Goal: Task Accomplishment & Management: Complete application form

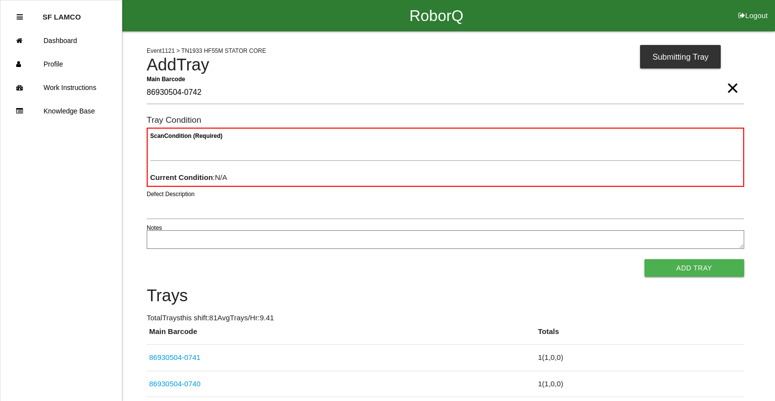
type Barcode "86930504-0742"
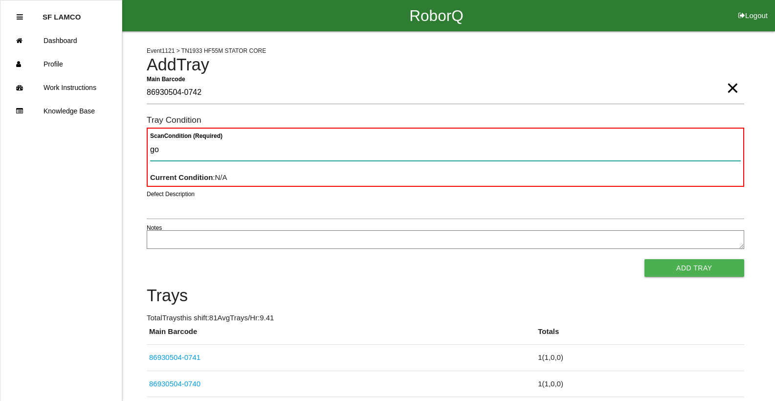
type Condition "goo"
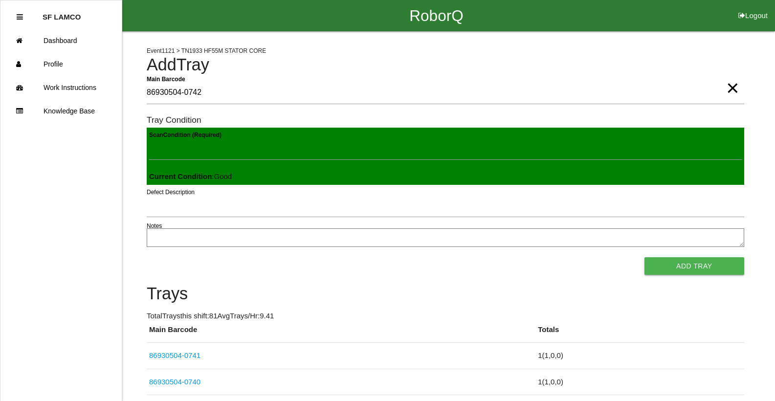
click at [644, 257] on button "Add Tray" at bounding box center [694, 266] width 100 height 18
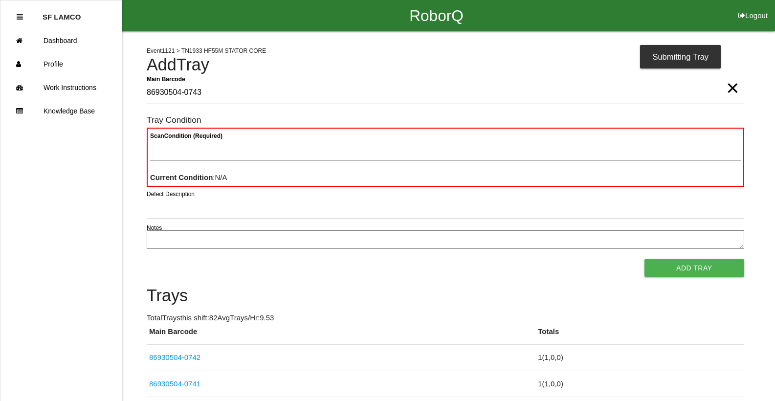
type Barcode "86930504-0743"
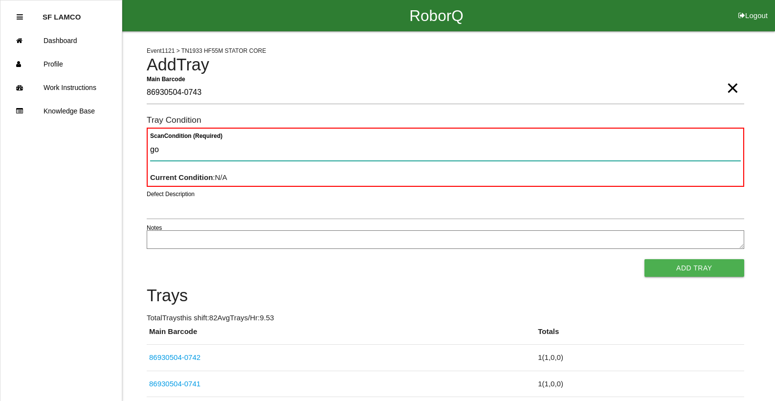
type Condition "goo"
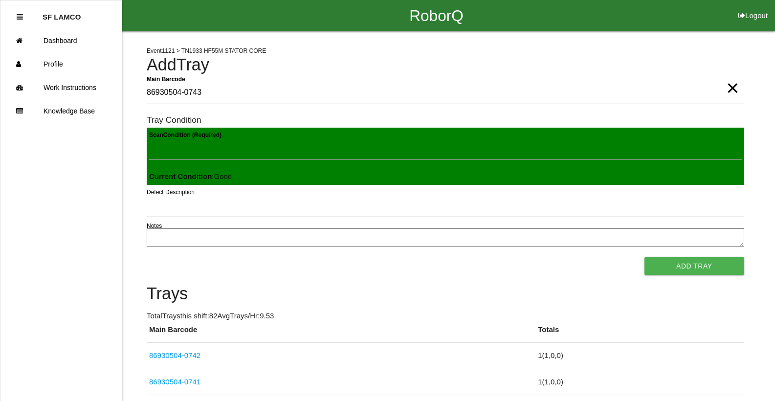
click at [644, 257] on button "Add Tray" at bounding box center [694, 266] width 100 height 18
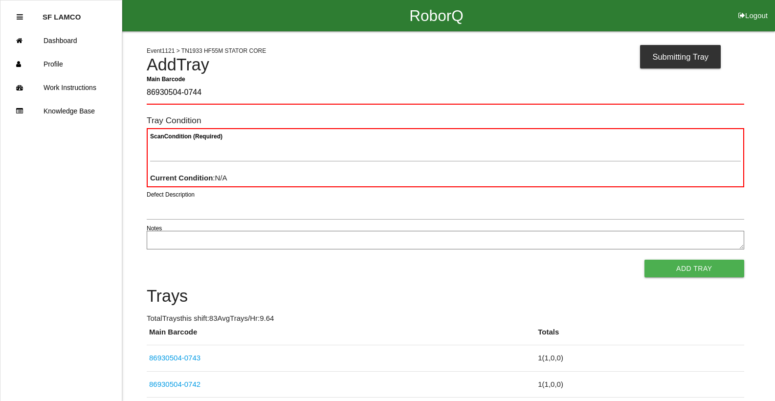
type Barcode "86930504-0744"
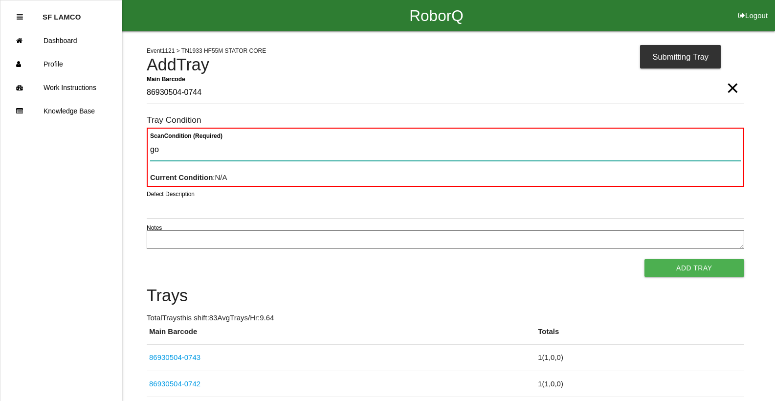
type Condition "goo"
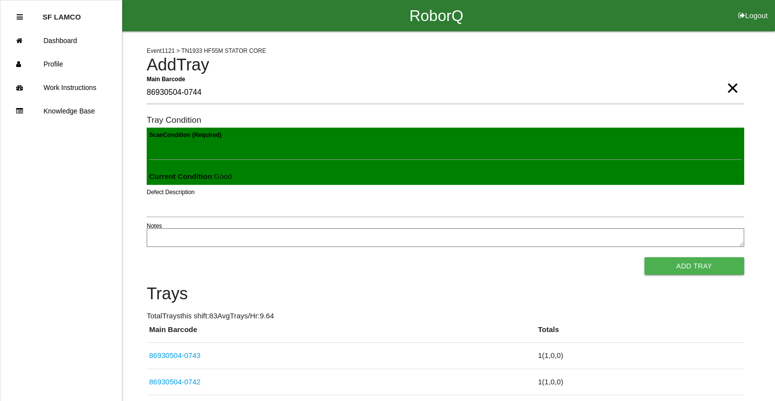
click at [644, 257] on button "Add Tray" at bounding box center [694, 266] width 100 height 18
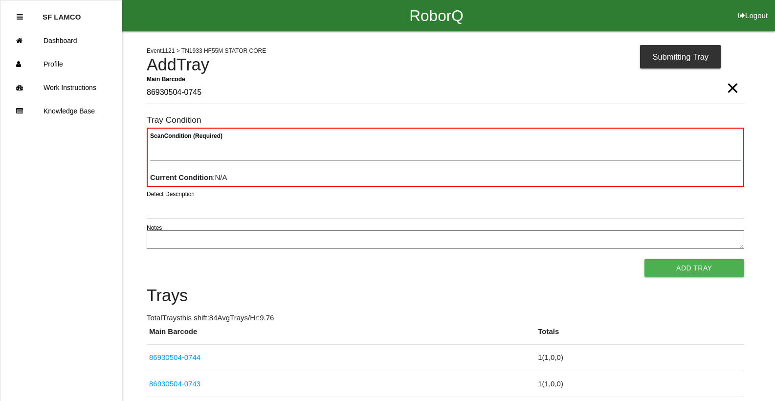
type Barcode "86930504-0745"
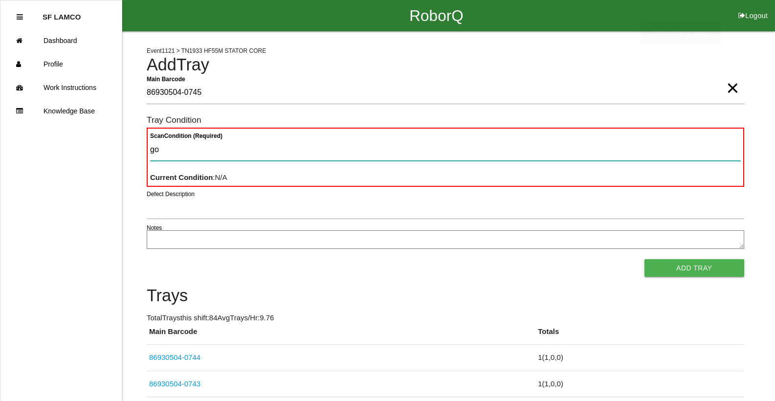
type Condition "goo"
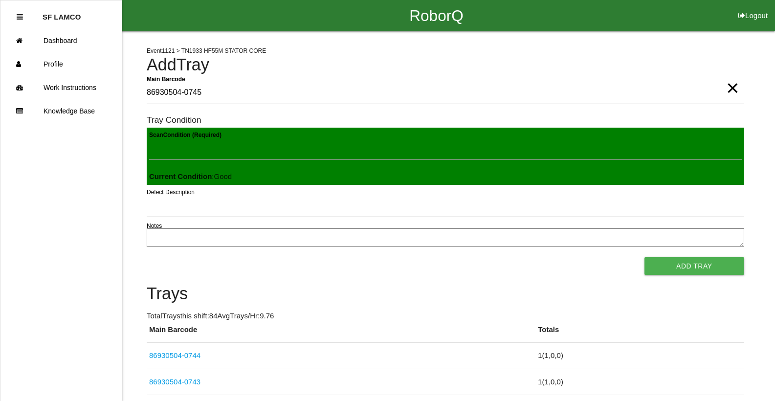
click at [644, 257] on button "Add Tray" at bounding box center [694, 266] width 100 height 18
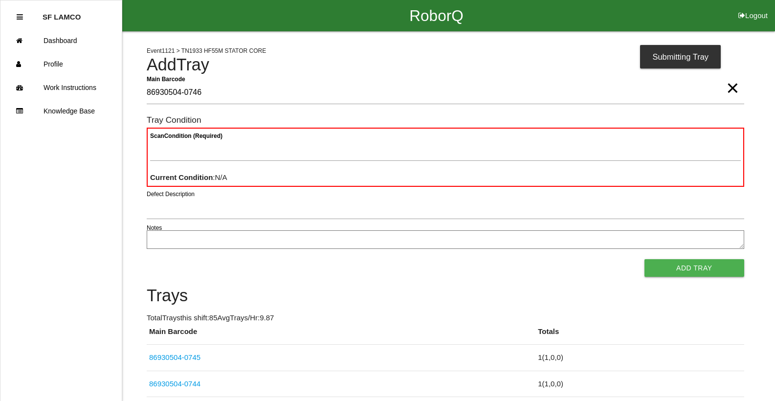
type Barcode "86930504-0746"
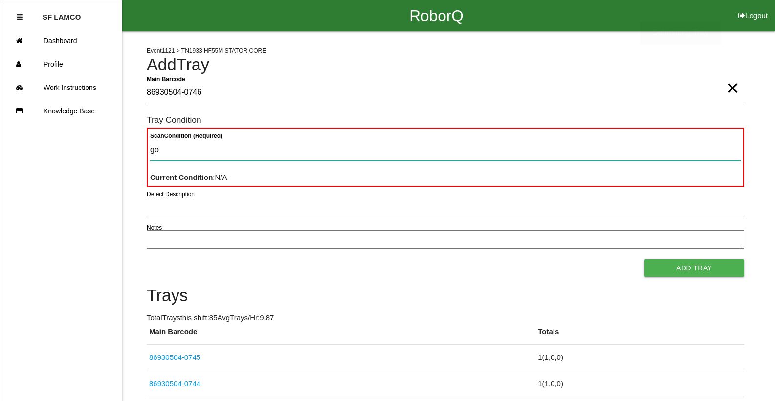
type Condition "goo"
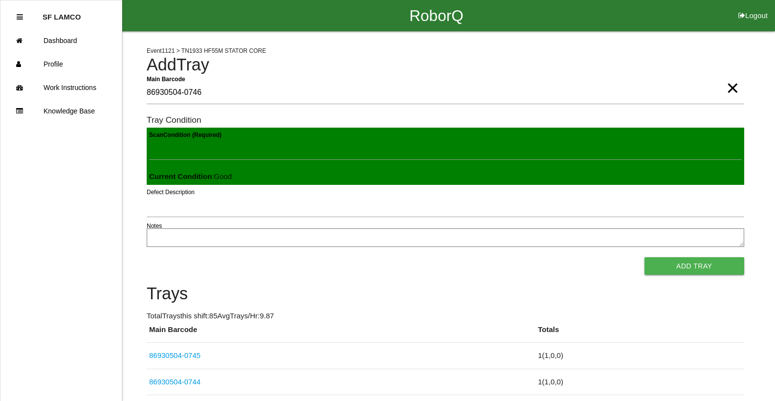
click at [644, 257] on button "Add Tray" at bounding box center [694, 266] width 100 height 18
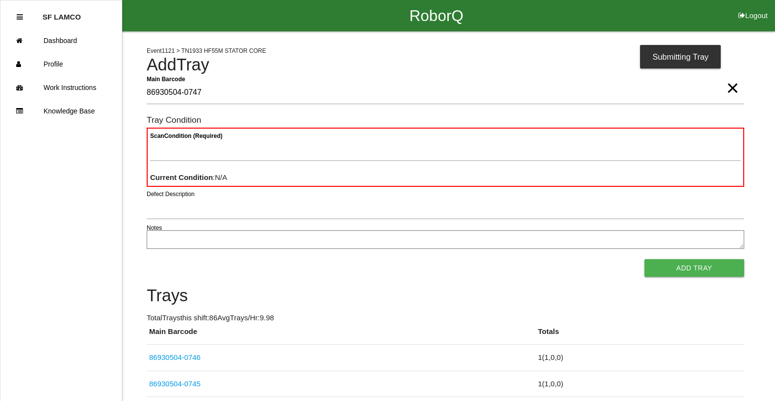
type Barcode "86930504-0747"
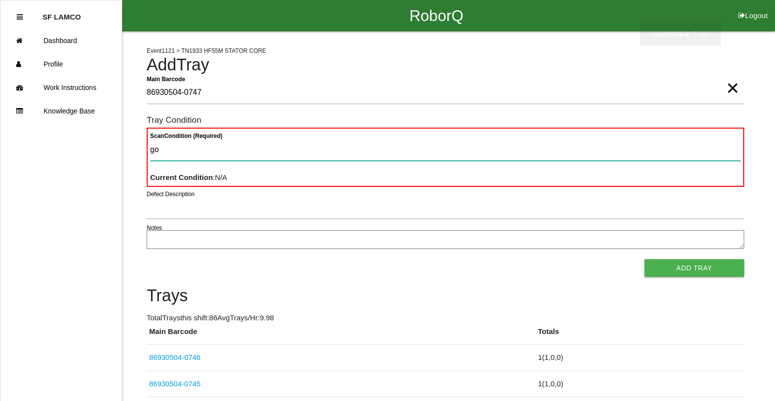
type Condition "goo"
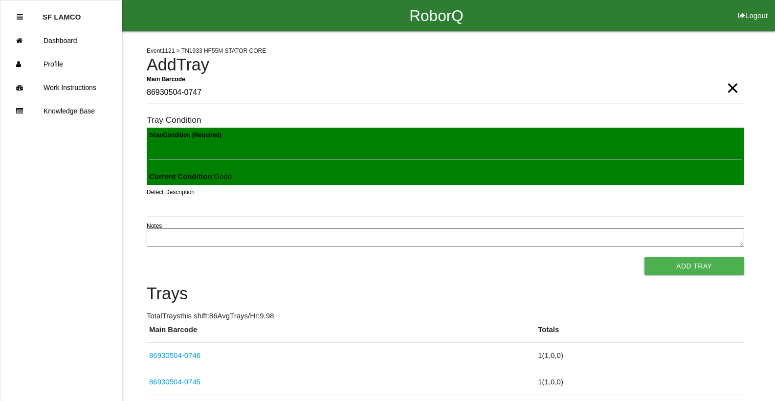
click at [644, 257] on button "Add Tray" at bounding box center [694, 266] width 100 height 18
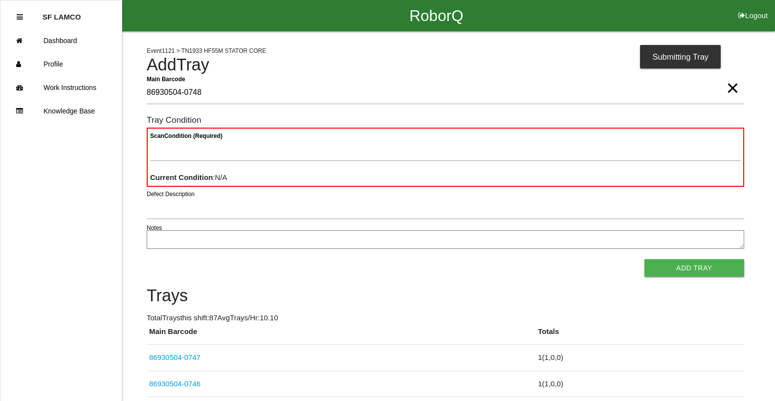
type Barcode "86930504-0748"
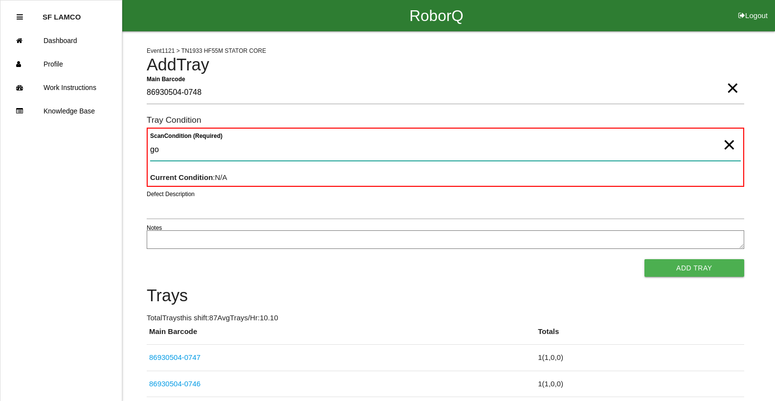
type Condition "goo"
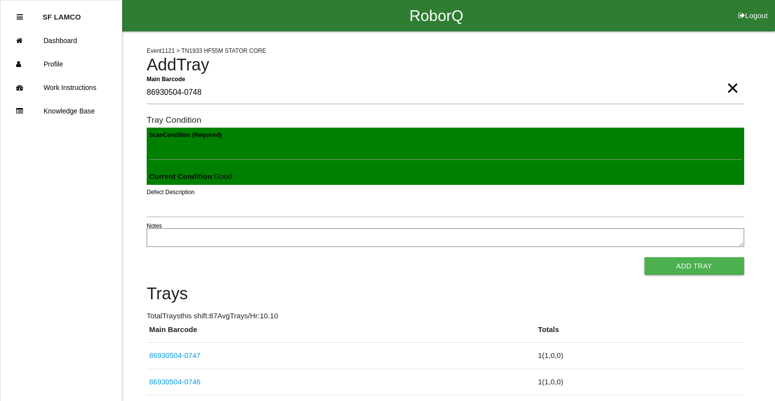
click at [644, 257] on button "Add Tray" at bounding box center [694, 266] width 100 height 18
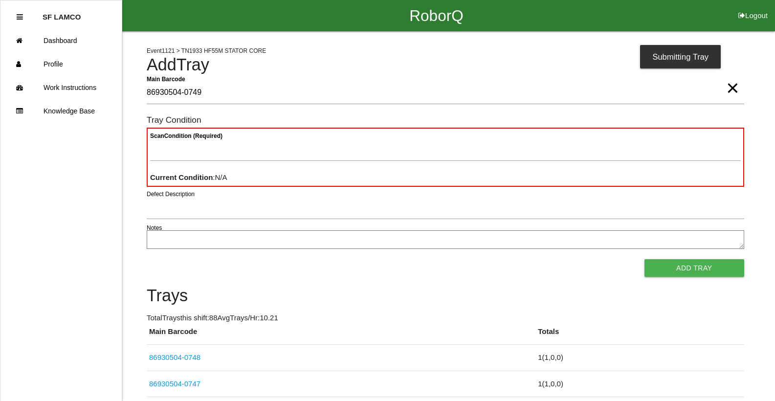
type Barcode "86930504-0749"
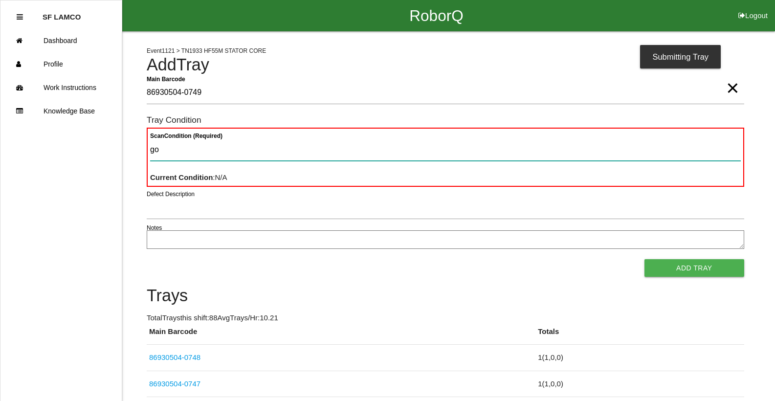
type Condition "goo"
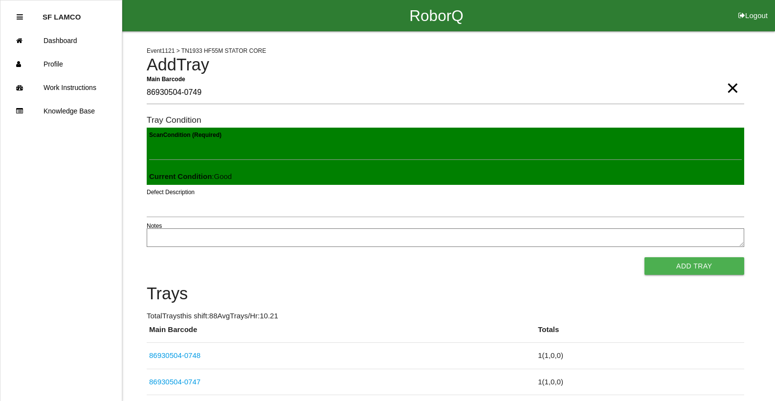
click at [644, 257] on button "Add Tray" at bounding box center [694, 266] width 100 height 18
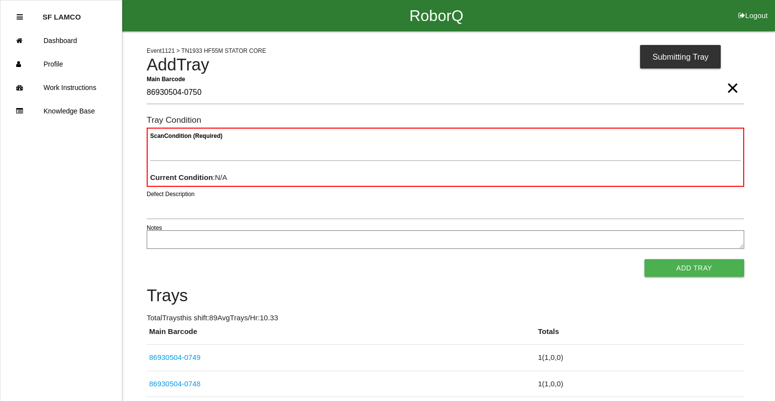
type Barcode "86930504-0750"
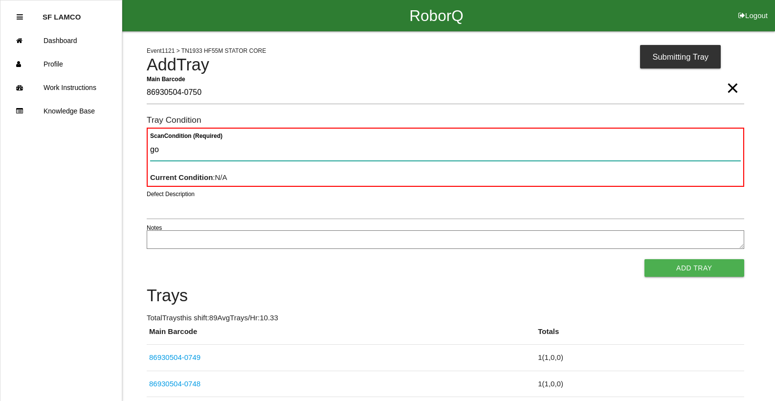
type Condition "goo"
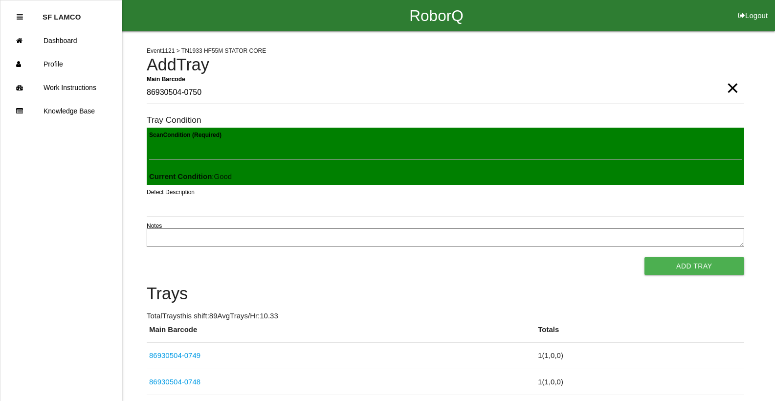
click at [644, 257] on button "Add Tray" at bounding box center [694, 266] width 100 height 18
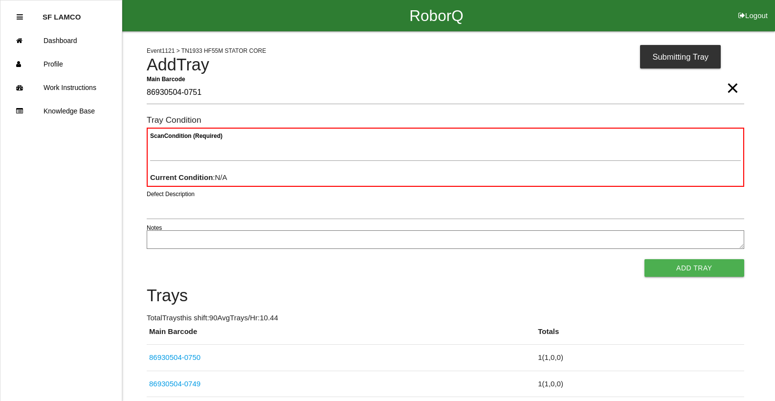
type Barcode "86930504-0751"
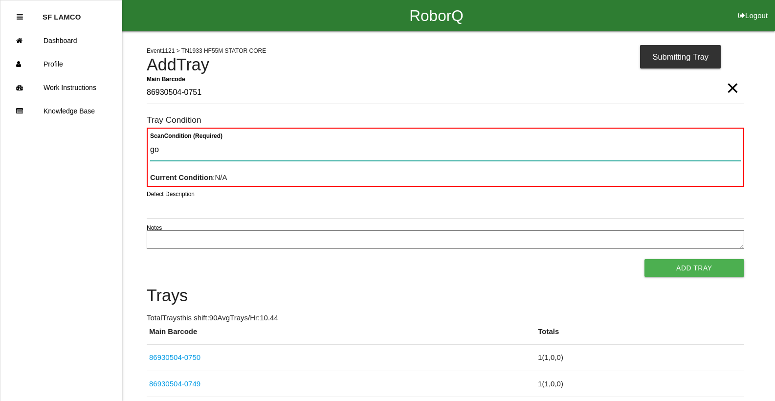
type Condition "goo"
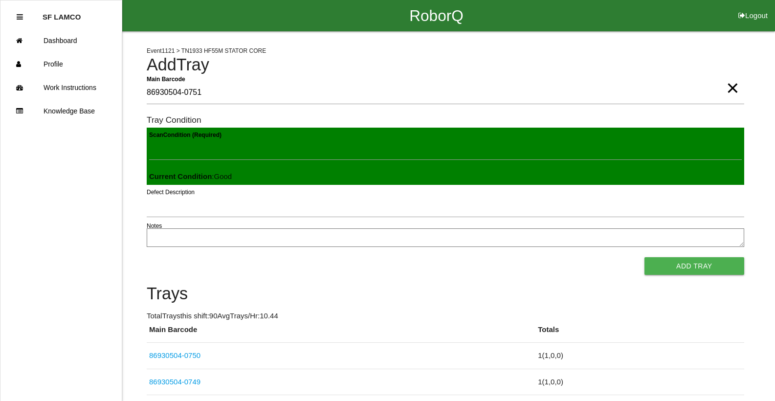
click at [644, 257] on button "Add Tray" at bounding box center [694, 266] width 100 height 18
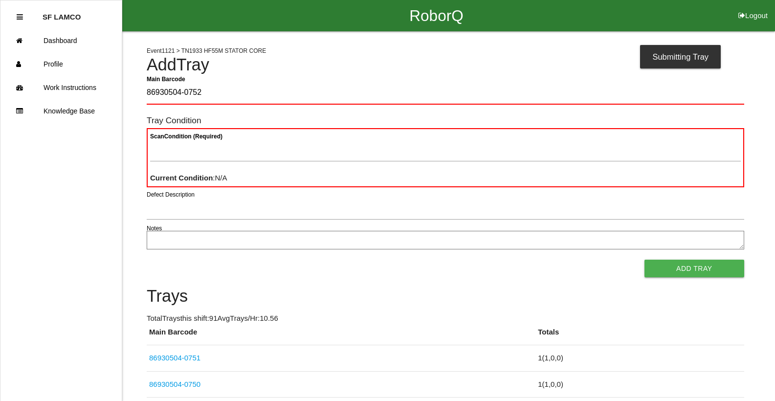
type Barcode "86930504-0752"
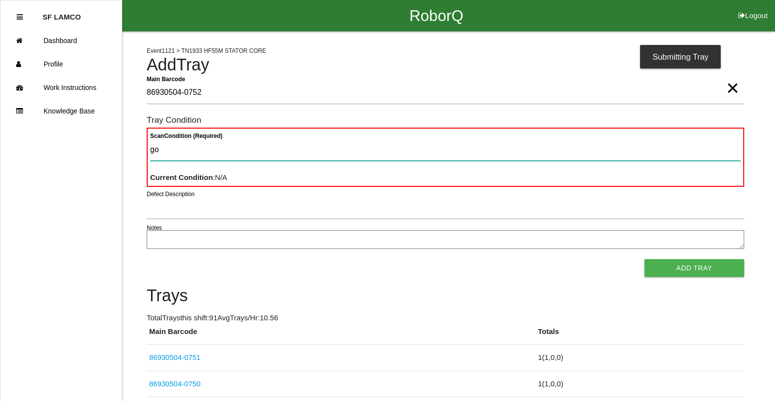
type Condition "goo"
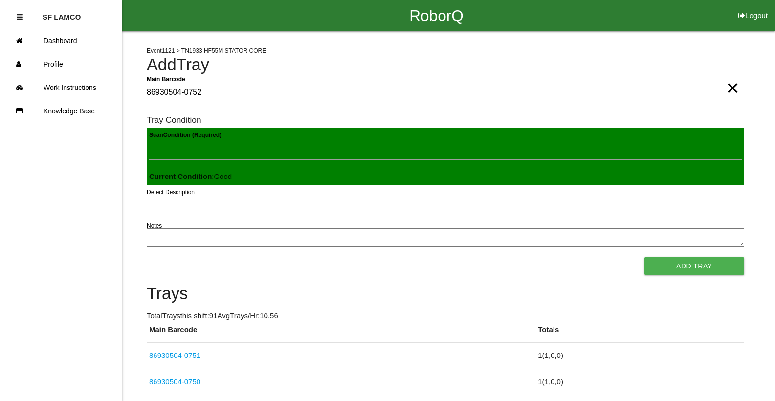
click at [644, 257] on button "Add Tray" at bounding box center [694, 266] width 100 height 18
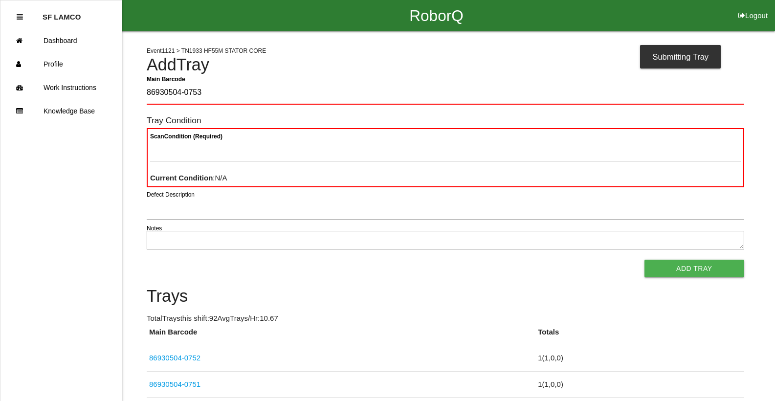
type Barcode "86930504-0753"
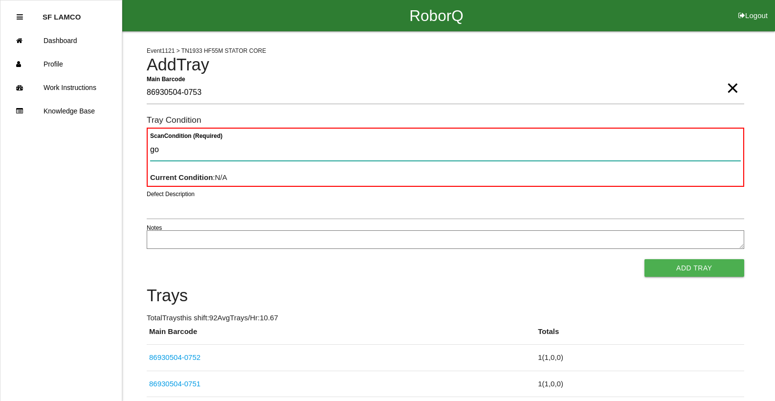
type Condition "goo"
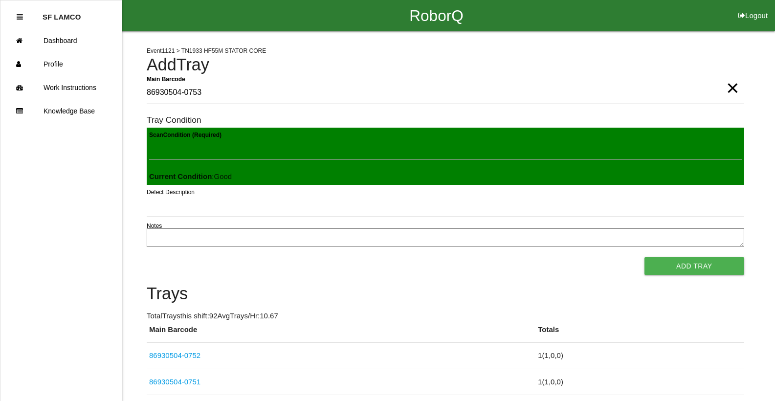
click at [644, 257] on button "Add Tray" at bounding box center [694, 266] width 100 height 18
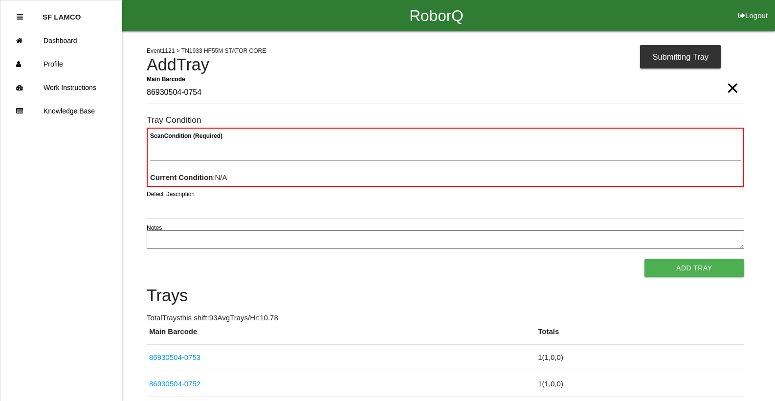
type Barcode "86930504-0754"
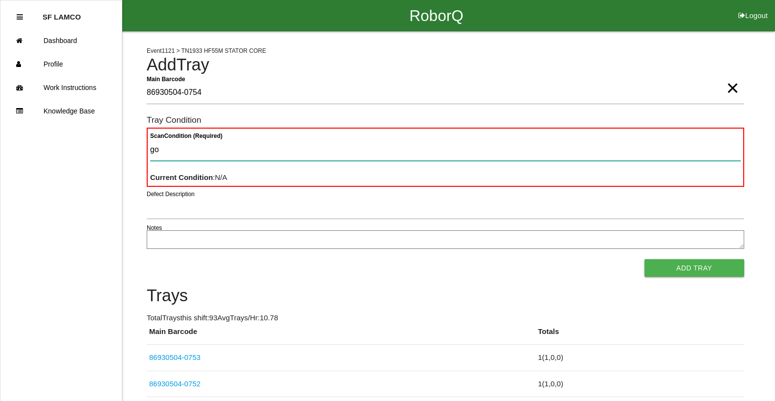
type Condition "goo"
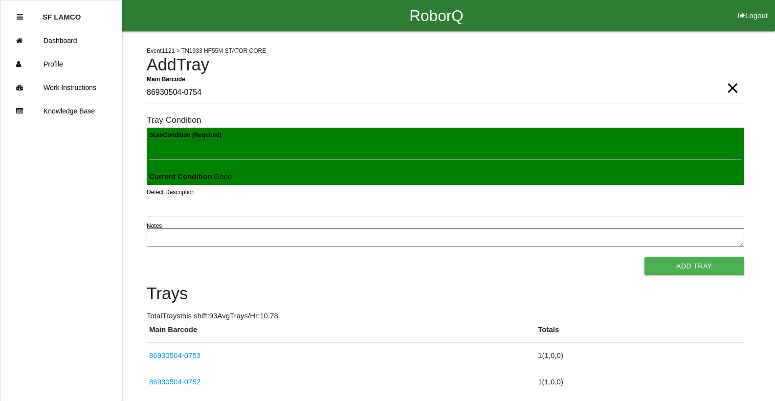
click at [644, 257] on button "Add Tray" at bounding box center [694, 266] width 100 height 18
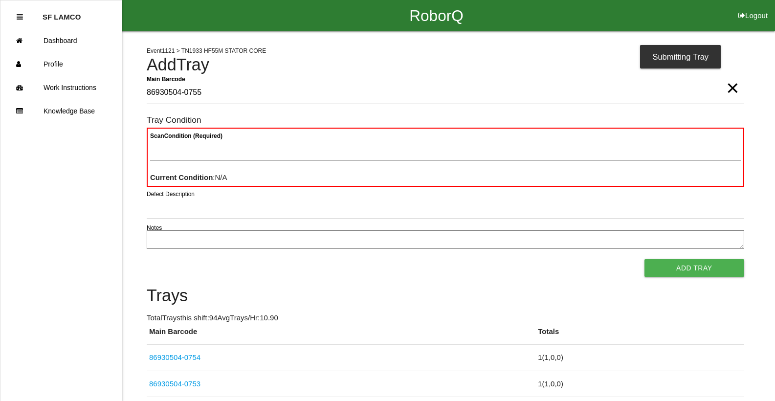
type Barcode "86930504-0755"
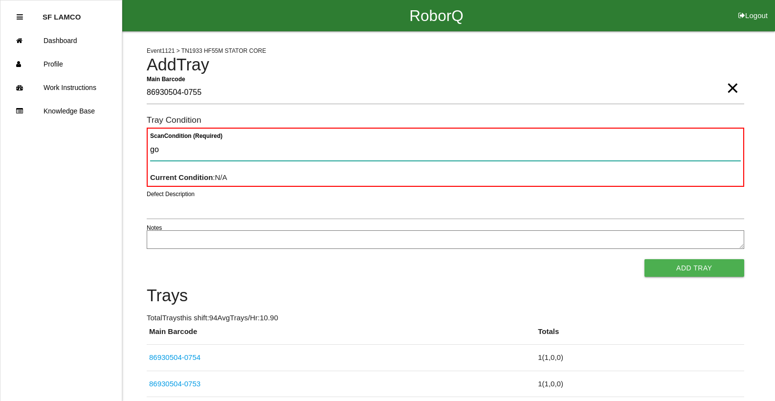
type Condition "goo"
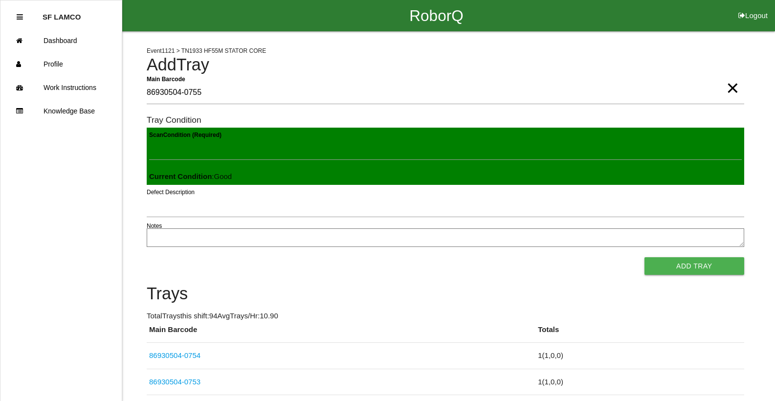
click at [644, 257] on button "Add Tray" at bounding box center [694, 266] width 100 height 18
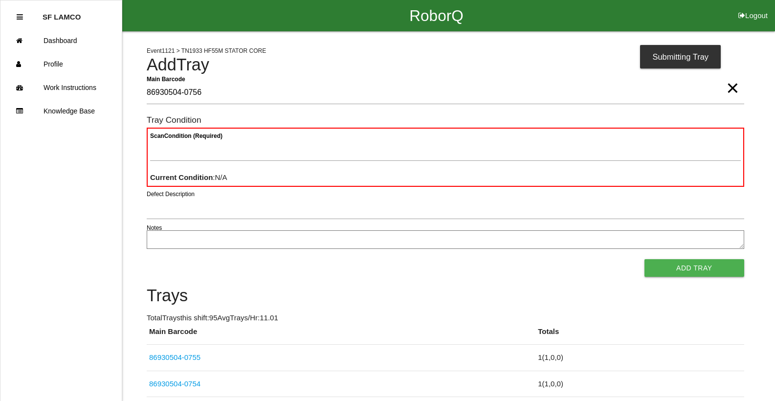
type Barcode "86930504-0756"
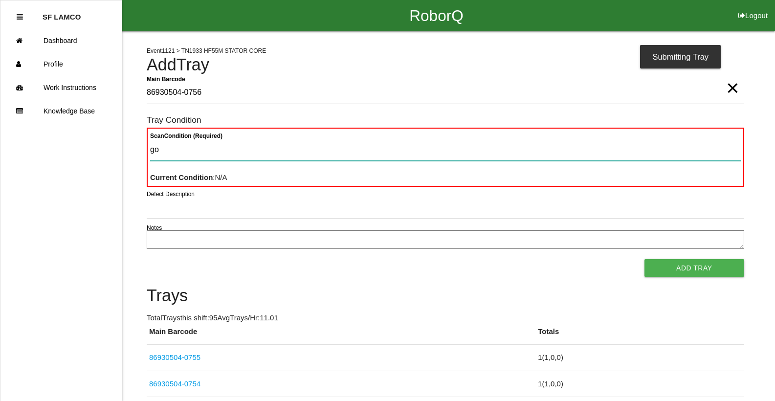
type Condition "goo"
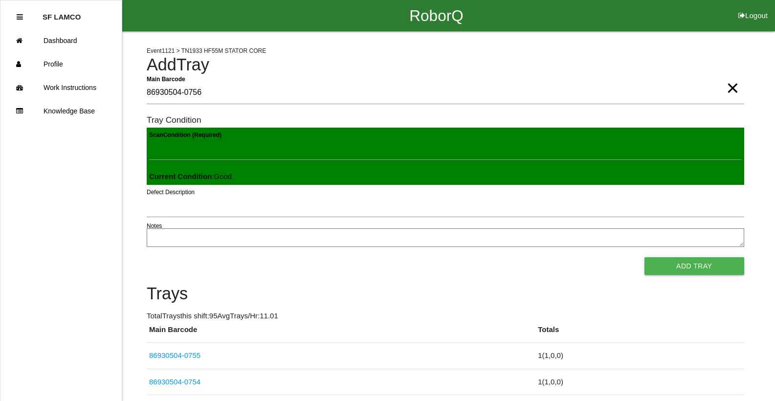
click at [644, 257] on button "Add Tray" at bounding box center [694, 266] width 100 height 18
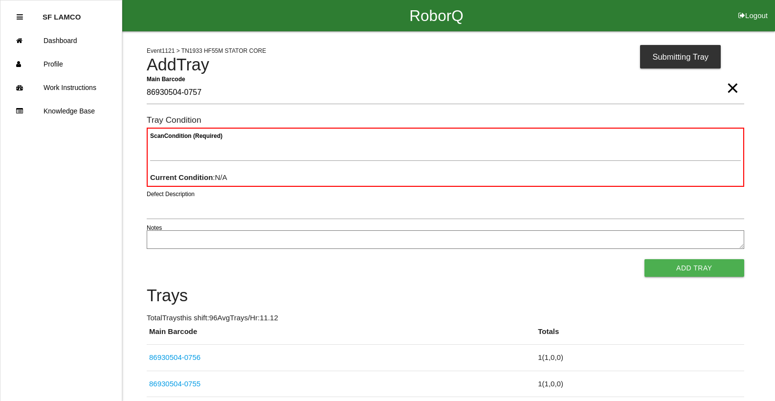
type Barcode "86930504-0757"
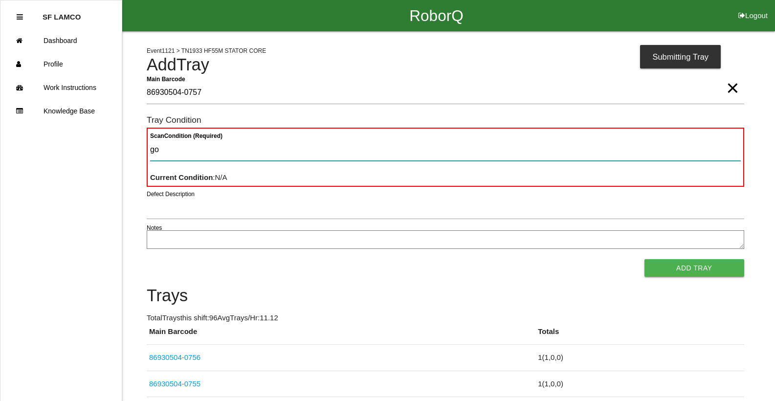
type Condition "goo"
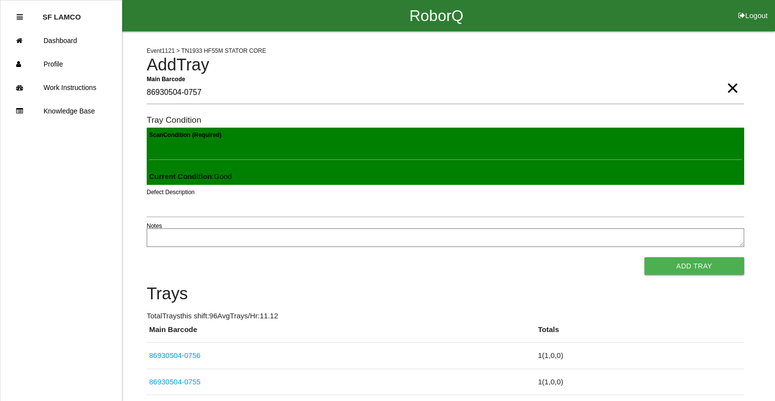
click at [644, 257] on button "Add Tray" at bounding box center [694, 266] width 100 height 18
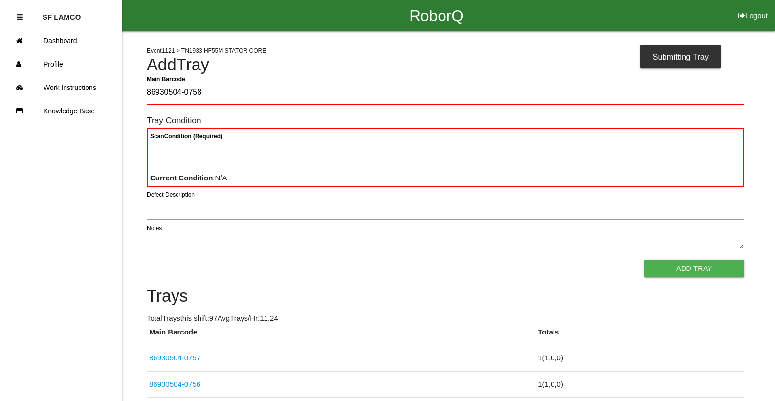
type Barcode "86930504-0758"
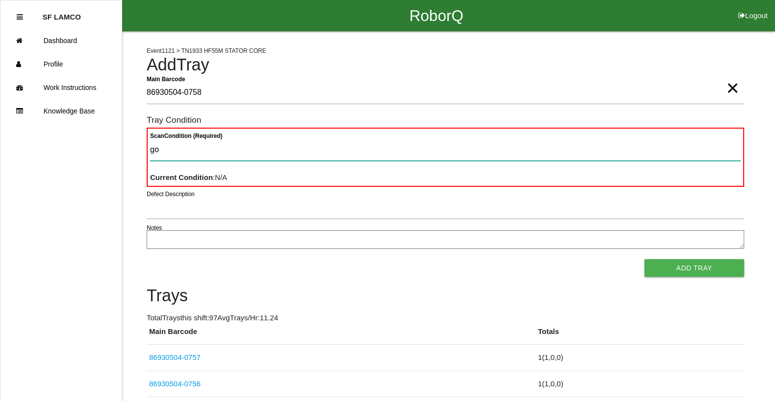
type Condition "goo"
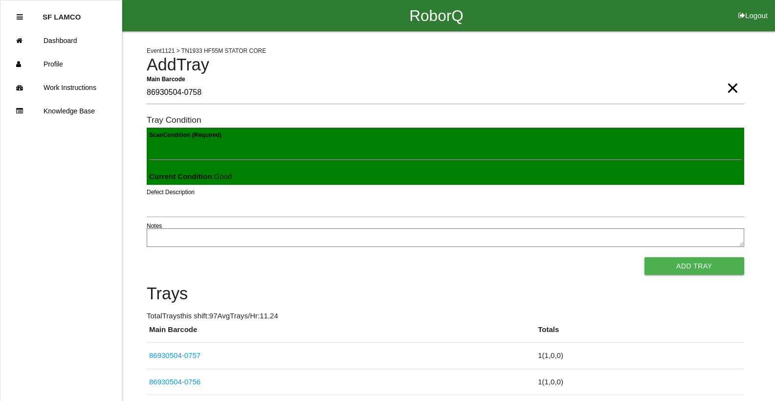
click at [644, 257] on button "Add Tray" at bounding box center [694, 266] width 100 height 18
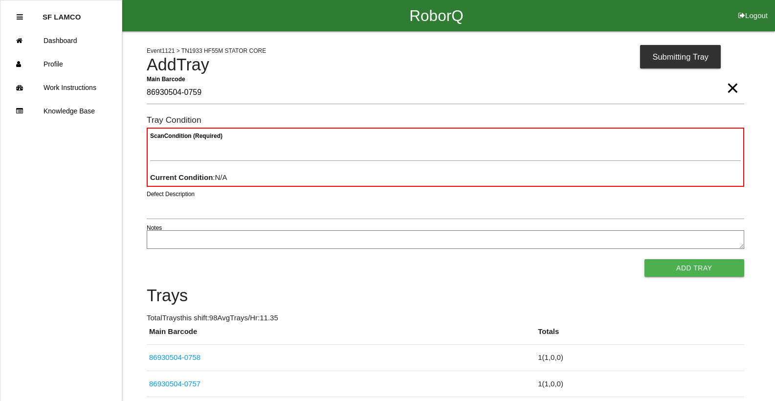
type Barcode "86930504-0759"
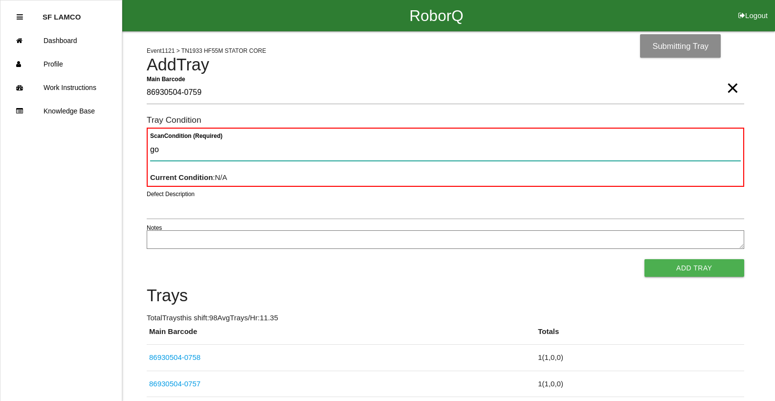
type Condition "goo"
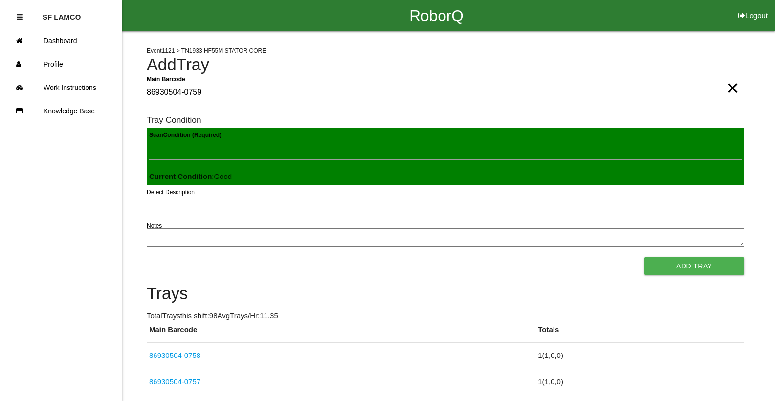
click at [644, 257] on button "Add Tray" at bounding box center [694, 266] width 100 height 18
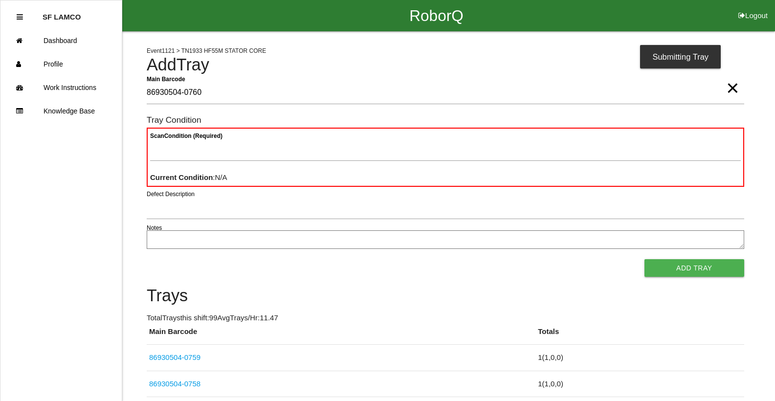
type Barcode "86930504-0760"
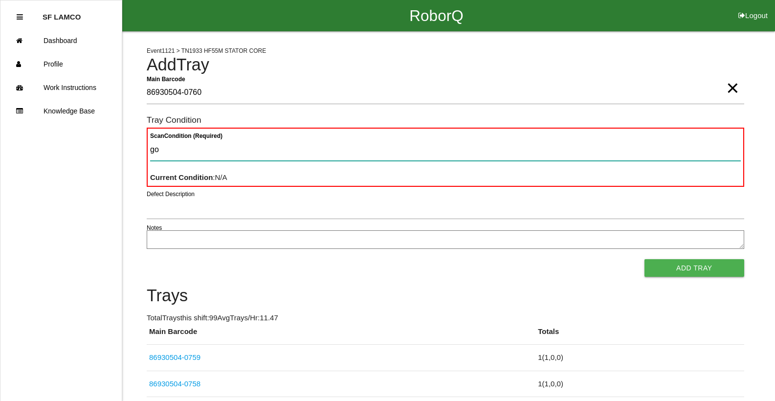
type Condition "goo"
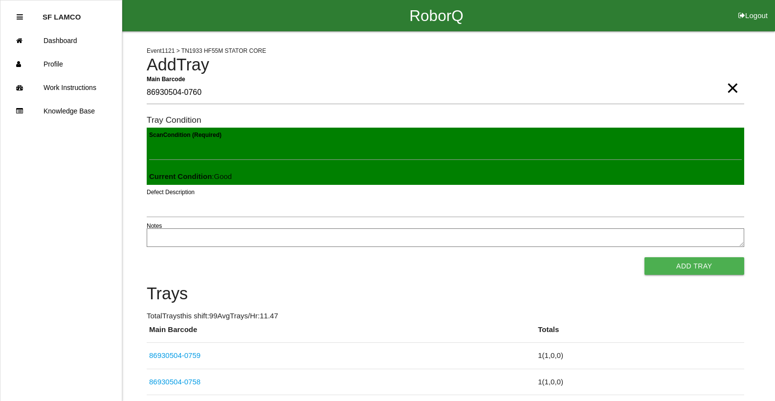
click at [644, 257] on button "Add Tray" at bounding box center [694, 266] width 100 height 18
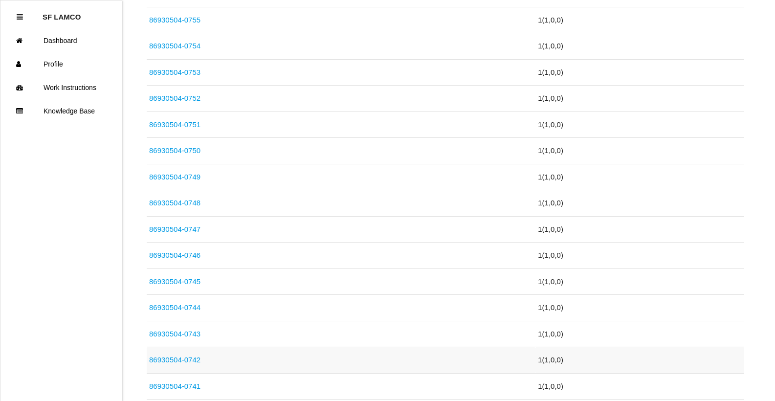
scroll to position [538, 0]
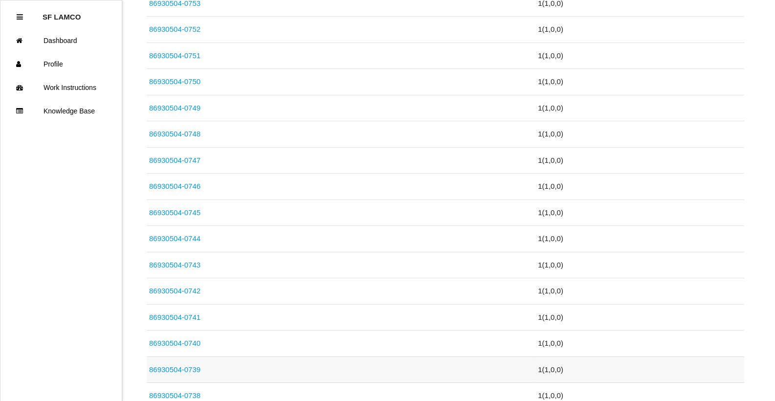
click at [193, 370] on link "86930504-0739" at bounding box center [174, 369] width 51 height 8
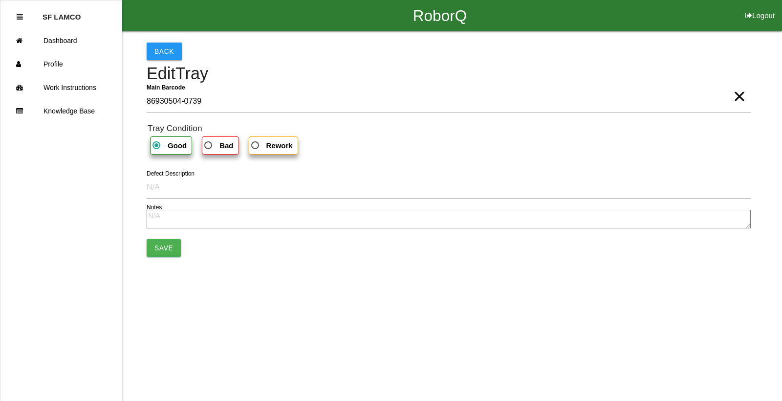
click at [219, 152] on span "Bad" at bounding box center [217, 145] width 31 height 12
click at [209, 146] on input "Bad" at bounding box center [205, 142] width 6 height 6
radio input "true"
click at [163, 245] on button "Save" at bounding box center [164, 248] width 34 height 18
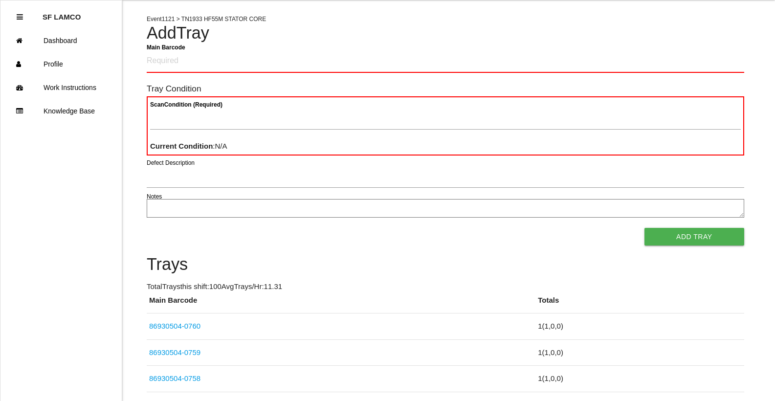
scroll to position [49, 0]
